Goal: Information Seeking & Learning: Learn about a topic

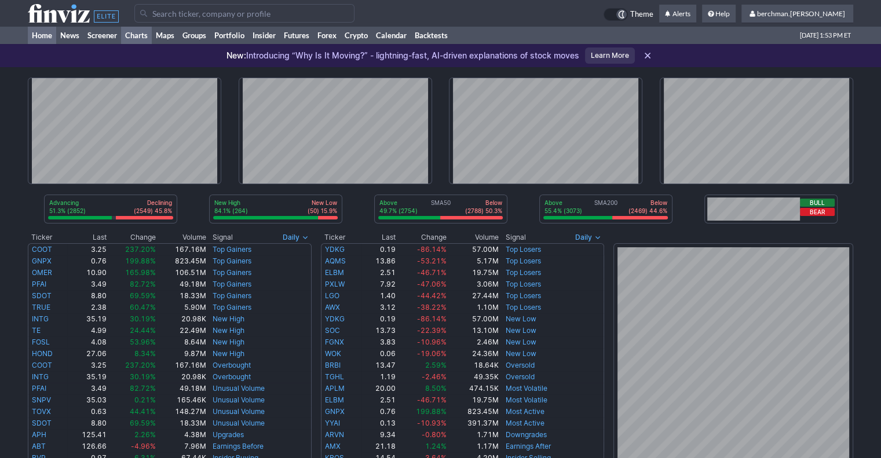
click at [140, 33] on link "Charts" at bounding box center [136, 35] width 31 height 17
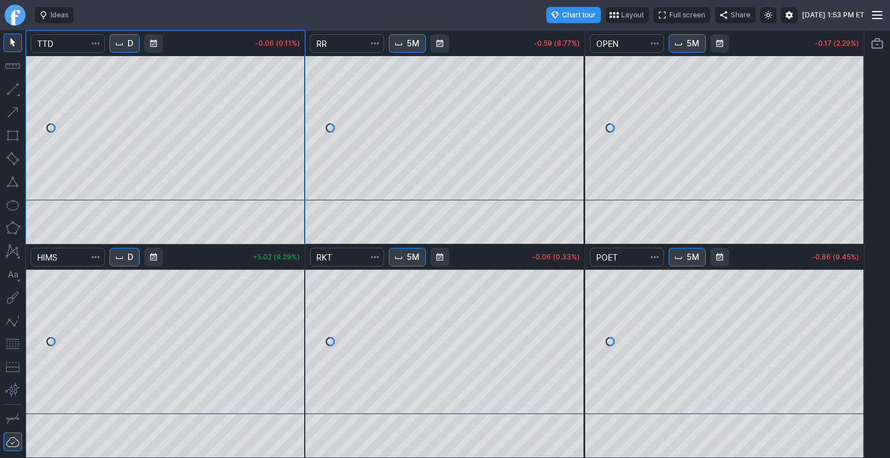
click at [127, 255] on button "D" at bounding box center [125, 257] width 30 height 19
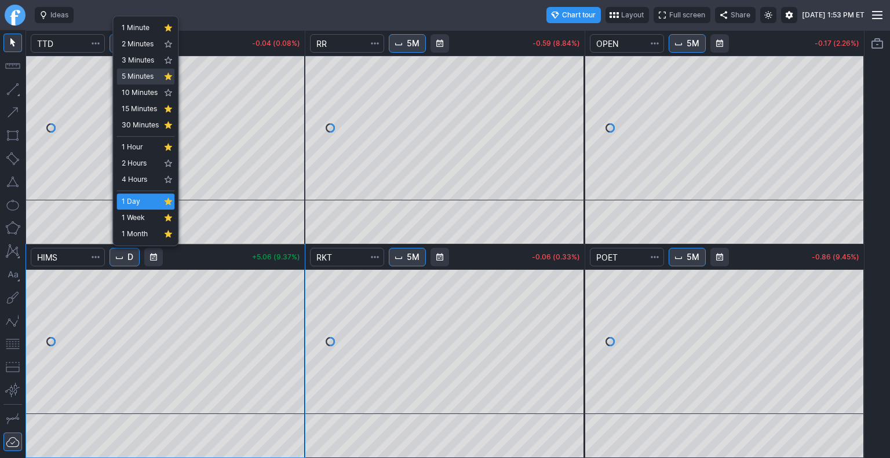
click at [140, 76] on span "5 Minutes" at bounding box center [140, 77] width 37 height 12
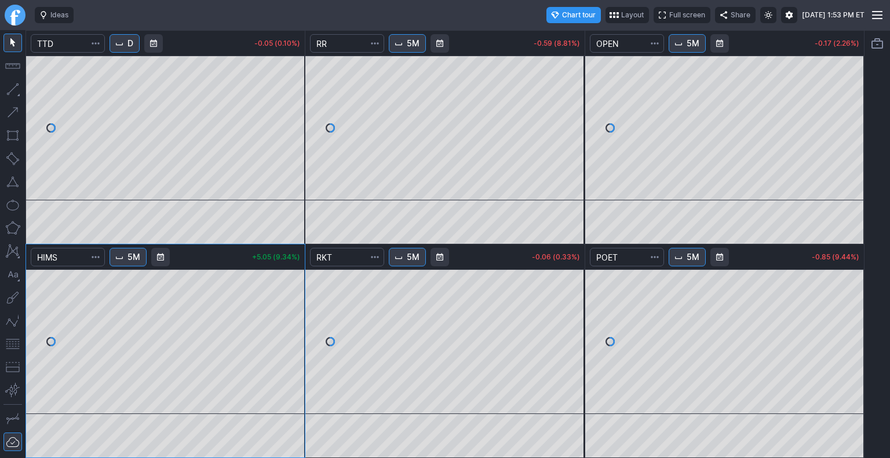
click at [10, 13] on link "Finviz.com" at bounding box center [15, 15] width 21 height 21
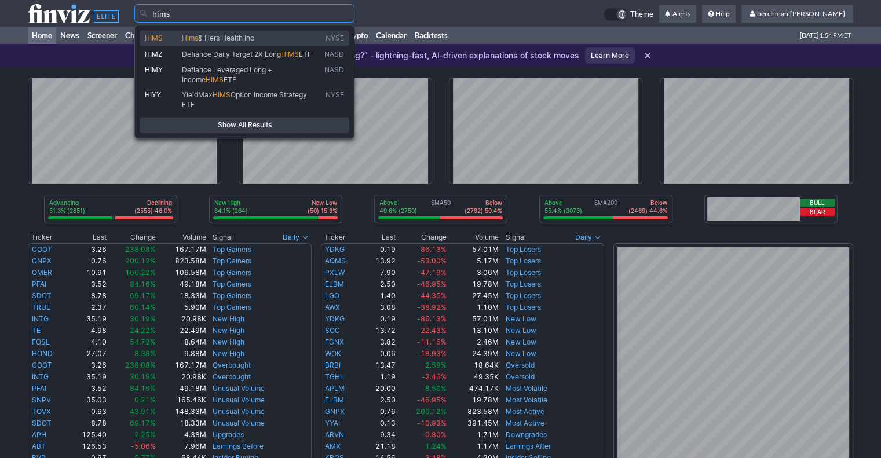
click at [222, 35] on span "& Hers Health Inc" at bounding box center [226, 38] width 56 height 9
type input "HIMS"
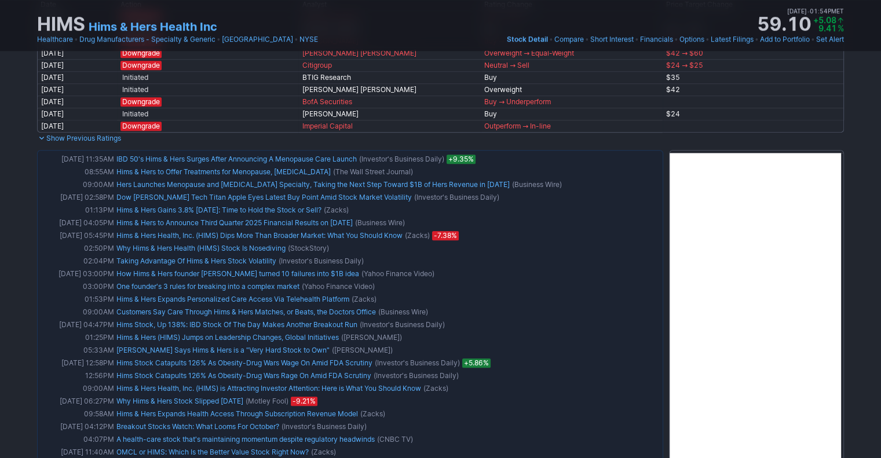
scroll to position [811, 0]
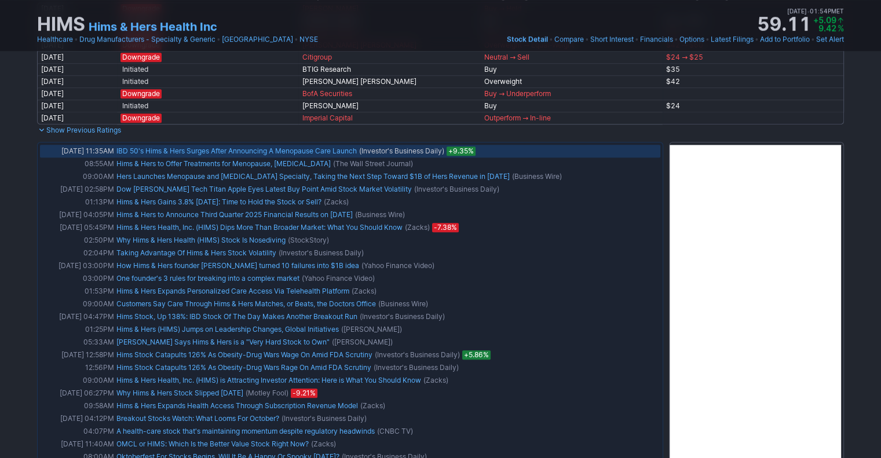
click at [265, 150] on link "IBD 50's Hims & Hers Surges After Announcing A Menopause Care Launch" at bounding box center [236, 151] width 240 height 9
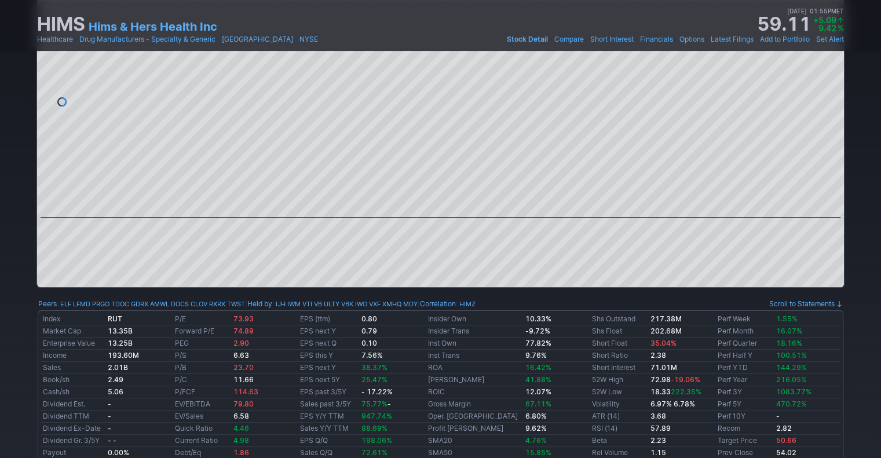
scroll to position [0, 0]
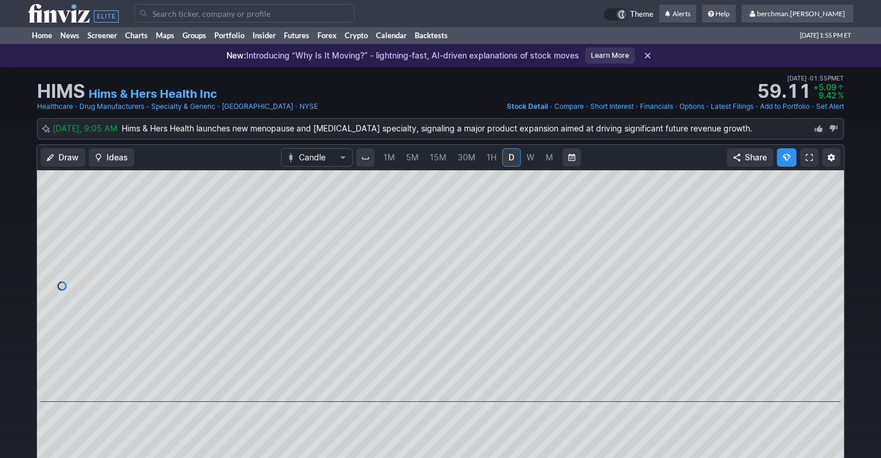
click at [299, 16] on input "Search" at bounding box center [244, 13] width 220 height 19
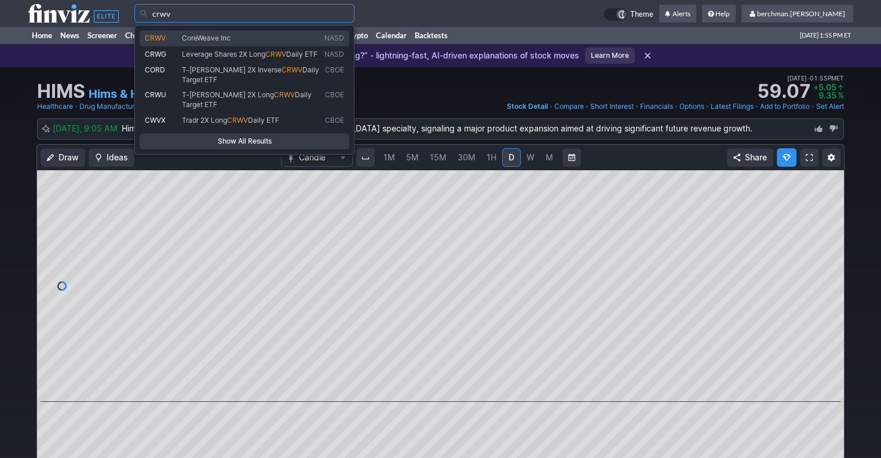
click at [280, 38] on span "CoreWeave Inc" at bounding box center [251, 38] width 143 height 9
type input "CRWV"
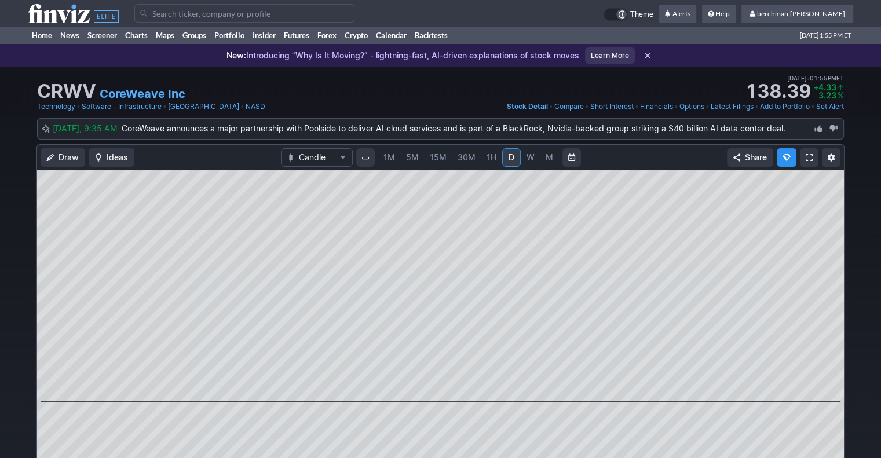
click at [411, 156] on span "5M" at bounding box center [412, 157] width 13 height 10
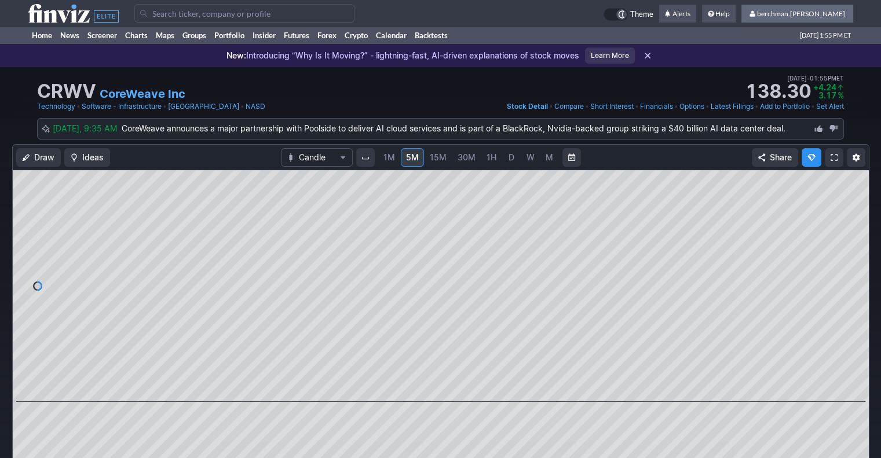
click at [795, 11] on span "berchman.[PERSON_NAME]" at bounding box center [801, 13] width 88 height 9
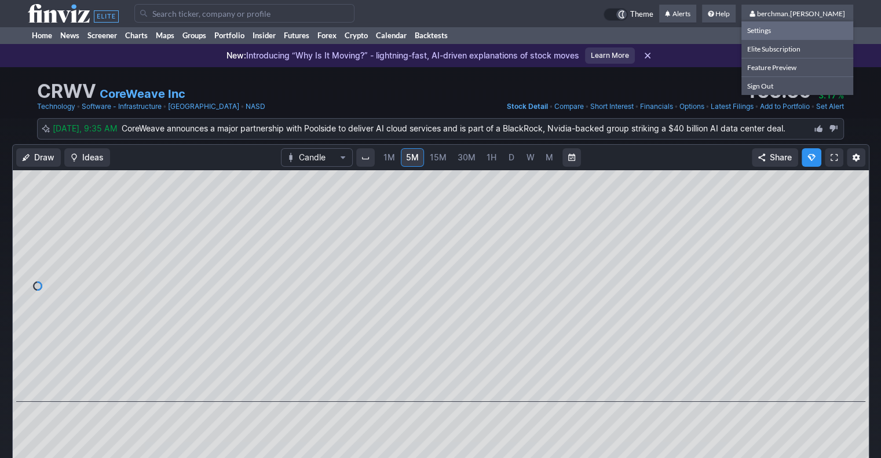
click at [797, 31] on link "Settings" at bounding box center [798, 30] width 112 height 18
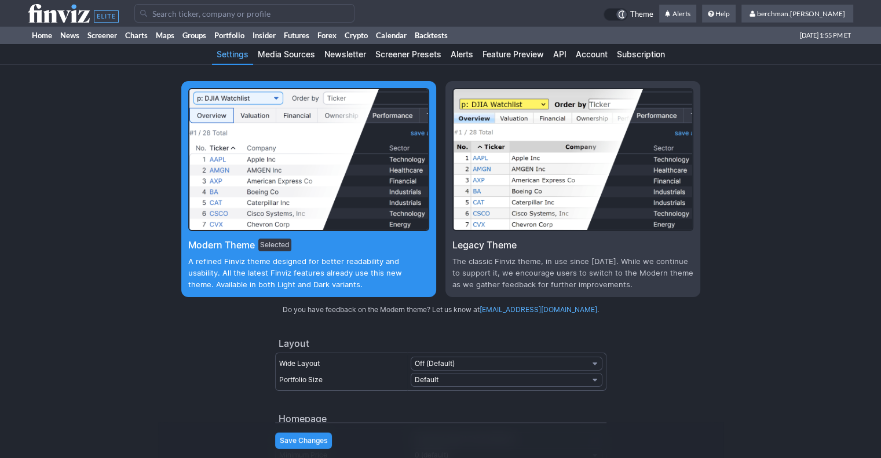
click at [601, 55] on link "Account" at bounding box center [591, 54] width 41 height 21
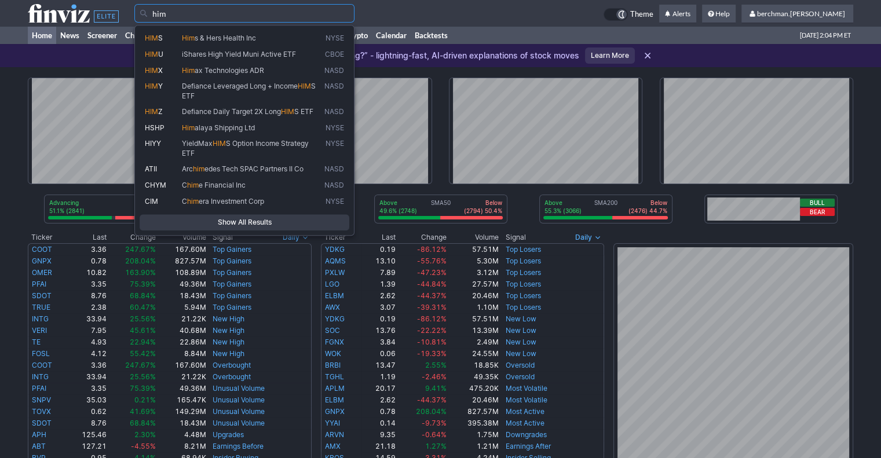
click at [185, 38] on span "Him" at bounding box center [188, 38] width 13 height 9
type input "HIMS"
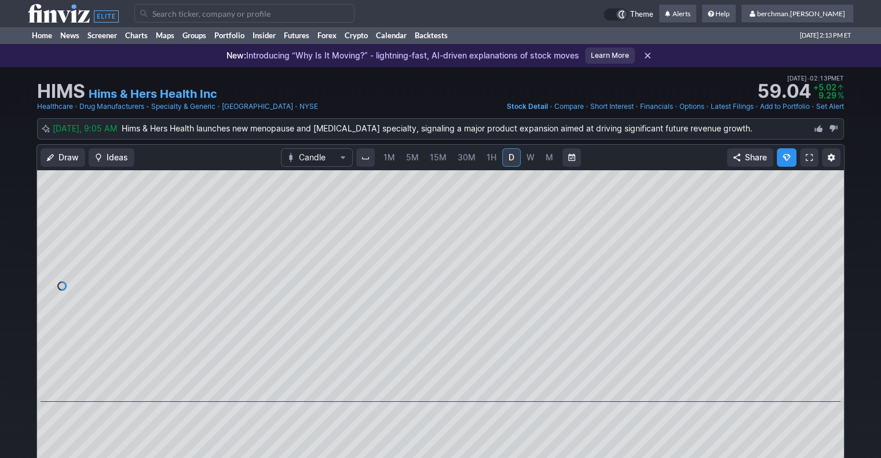
click at [276, 16] on input "Search" at bounding box center [244, 13] width 220 height 19
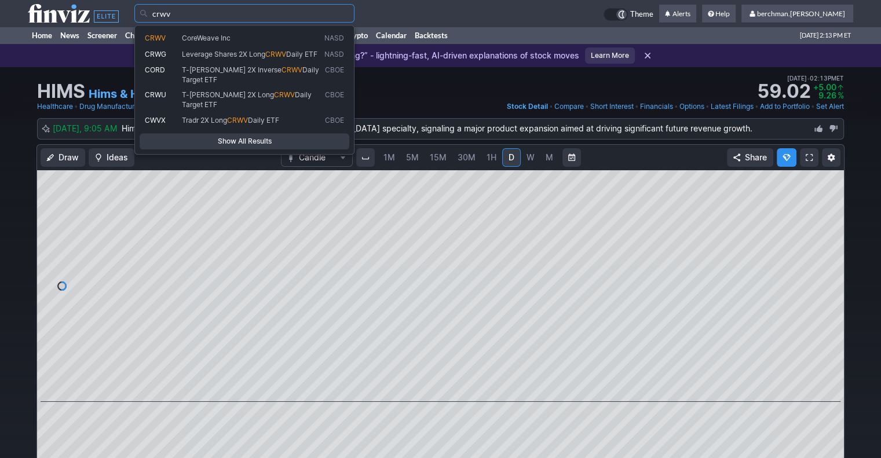
click at [275, 38] on span "CoreWeave Inc" at bounding box center [251, 38] width 143 height 9
type input "CRWV"
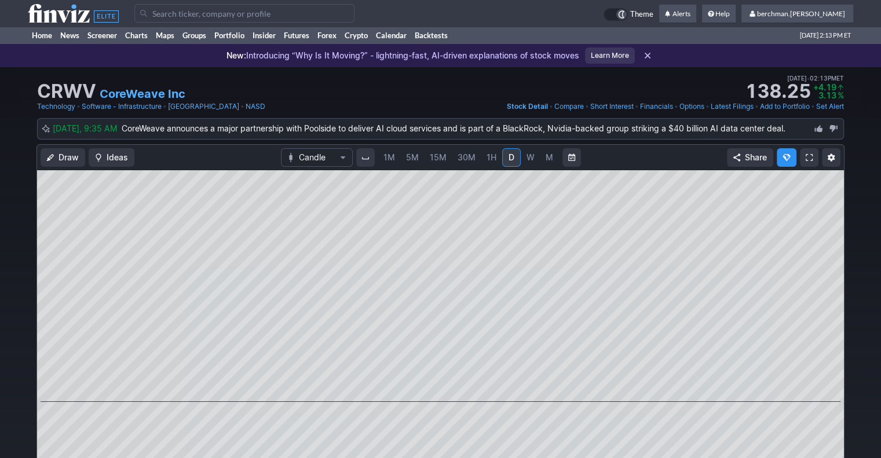
click at [413, 161] on span "5M" at bounding box center [412, 157] width 13 height 10
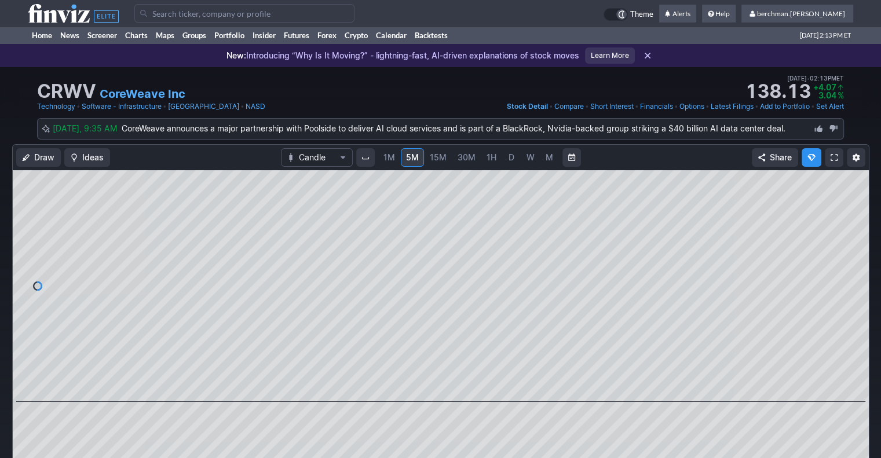
click at [255, 14] on input "Search" at bounding box center [244, 13] width 220 height 19
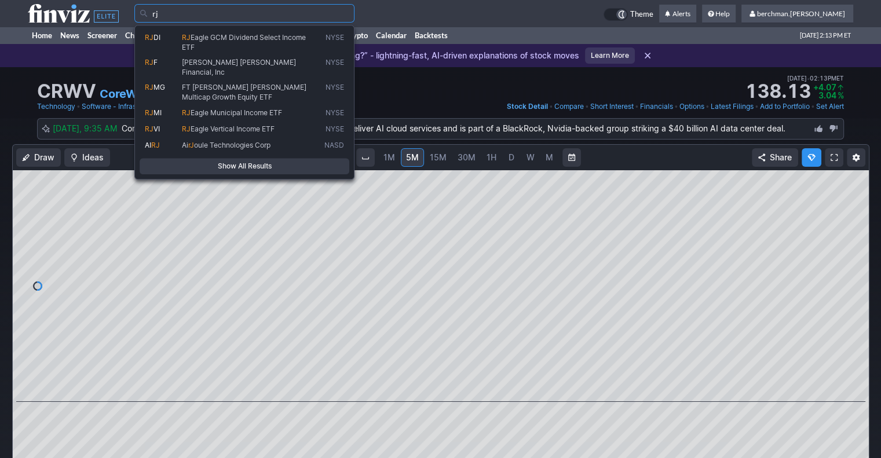
type input "r"
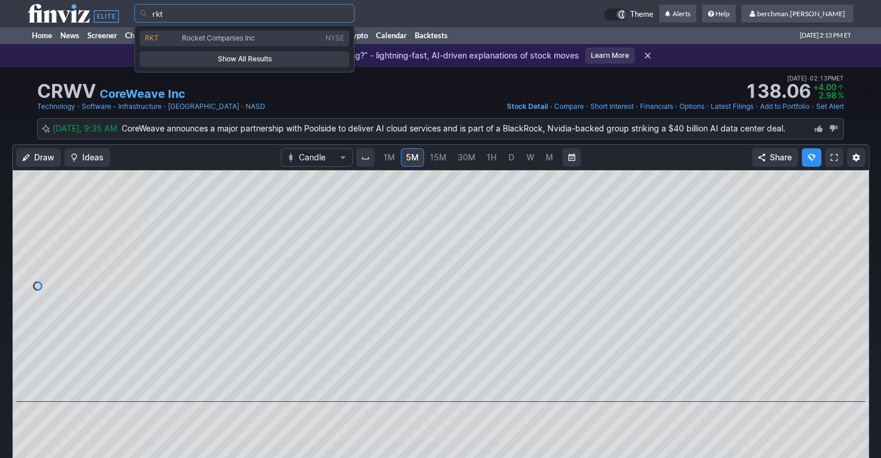
click at [248, 34] on span "Rocket Companies Inc" at bounding box center [218, 38] width 73 height 9
type input "RKT"
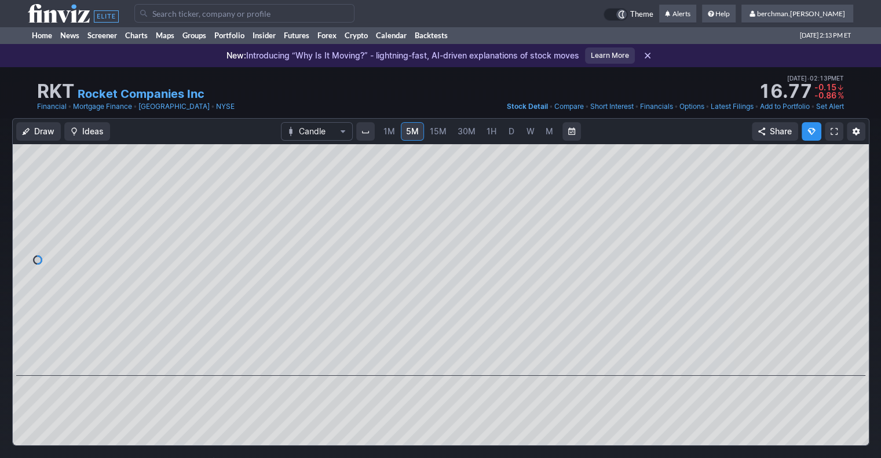
click at [509, 134] on span "D" at bounding box center [512, 131] width 6 height 10
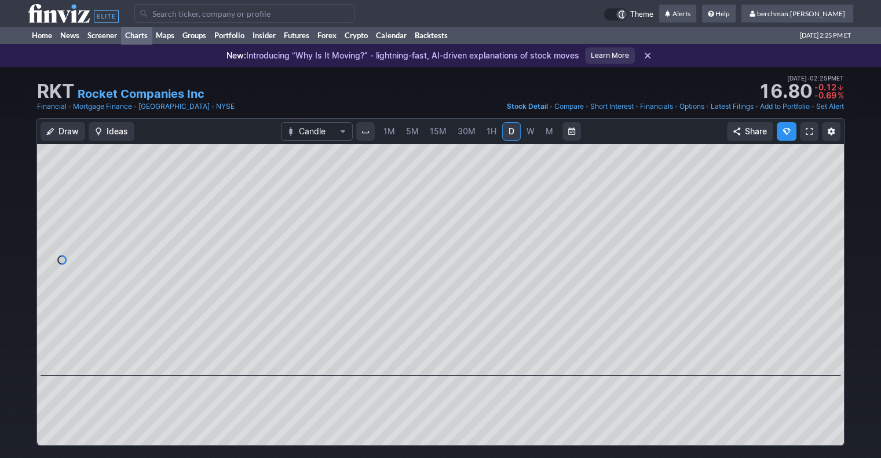
click at [143, 37] on link "Charts" at bounding box center [136, 35] width 31 height 17
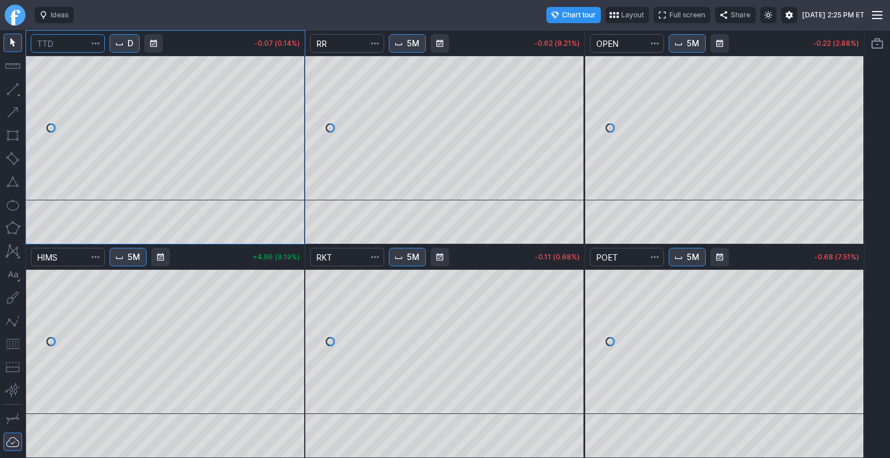
click at [64, 48] on input "Search" at bounding box center [68, 43] width 74 height 19
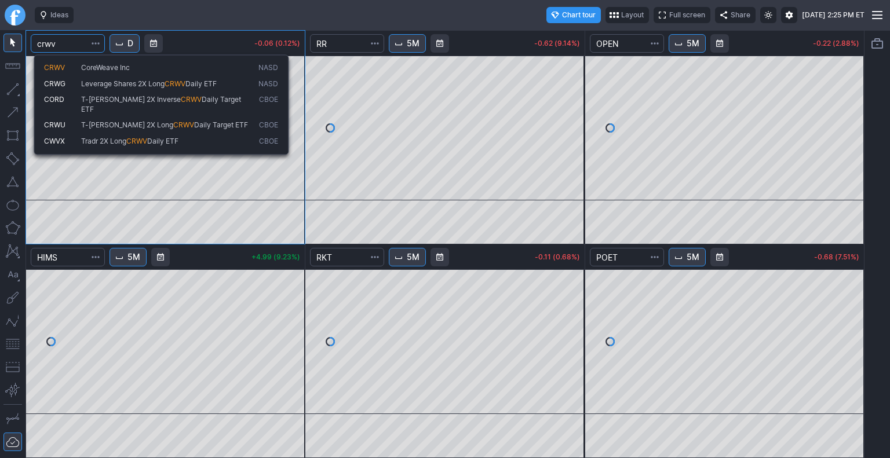
type input "crwv"
click at [83, 65] on span "CoreWeave Inc" at bounding box center [105, 67] width 49 height 9
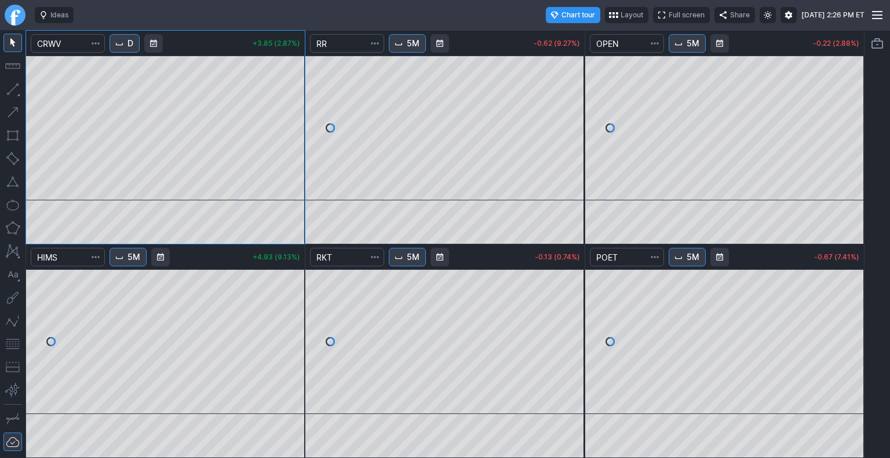
click at [127, 48] on button "D" at bounding box center [125, 43] width 30 height 19
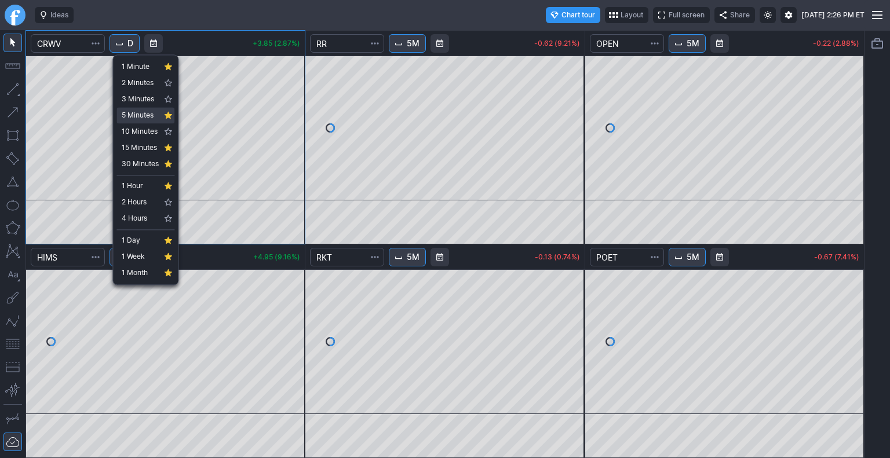
click at [139, 115] on span "5 Minutes" at bounding box center [140, 116] width 37 height 12
